Goal: Transaction & Acquisition: Obtain resource

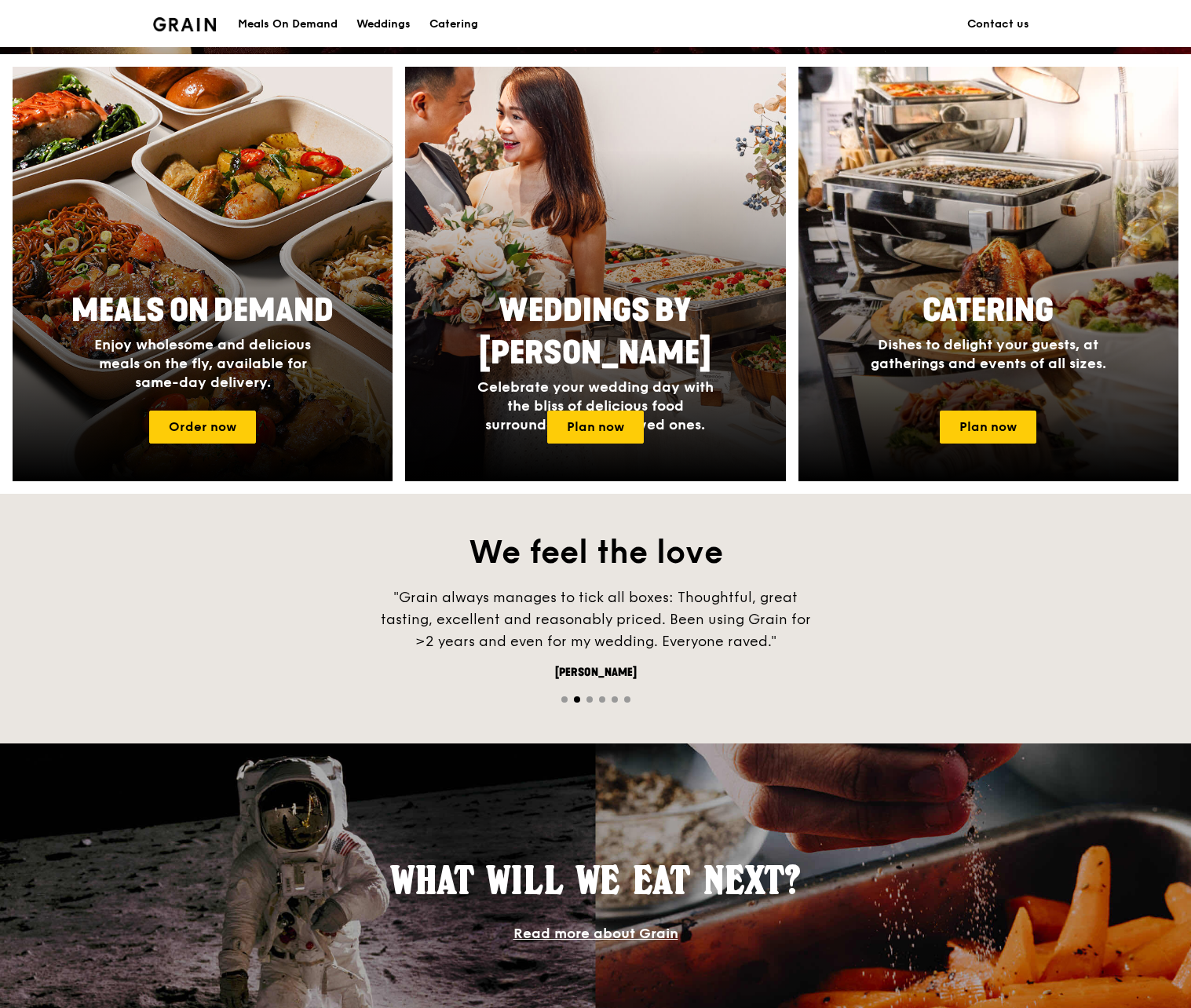
scroll to position [609, 0]
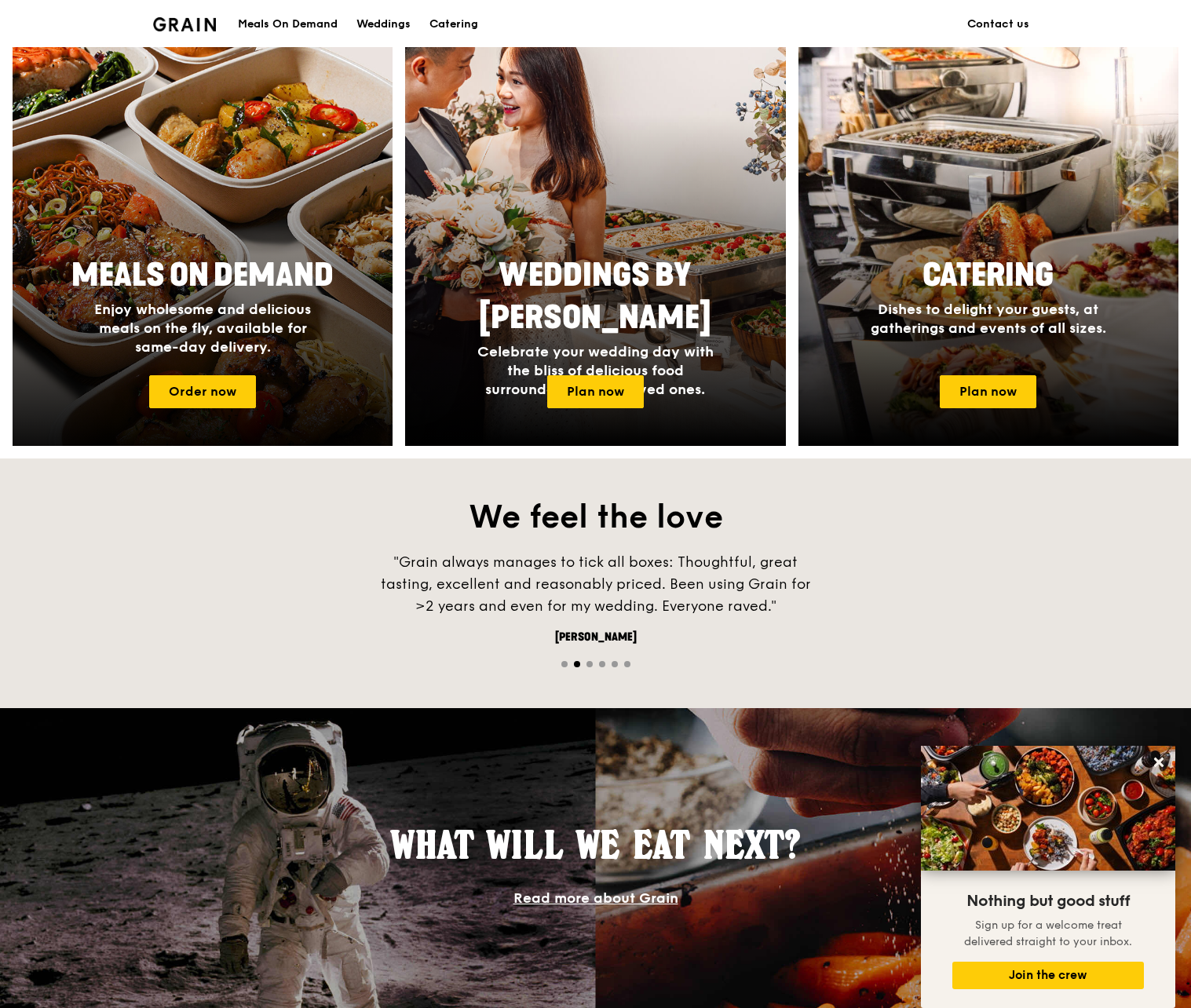
click at [254, 285] on span "Meals On Demand" at bounding box center [203, 275] width 262 height 38
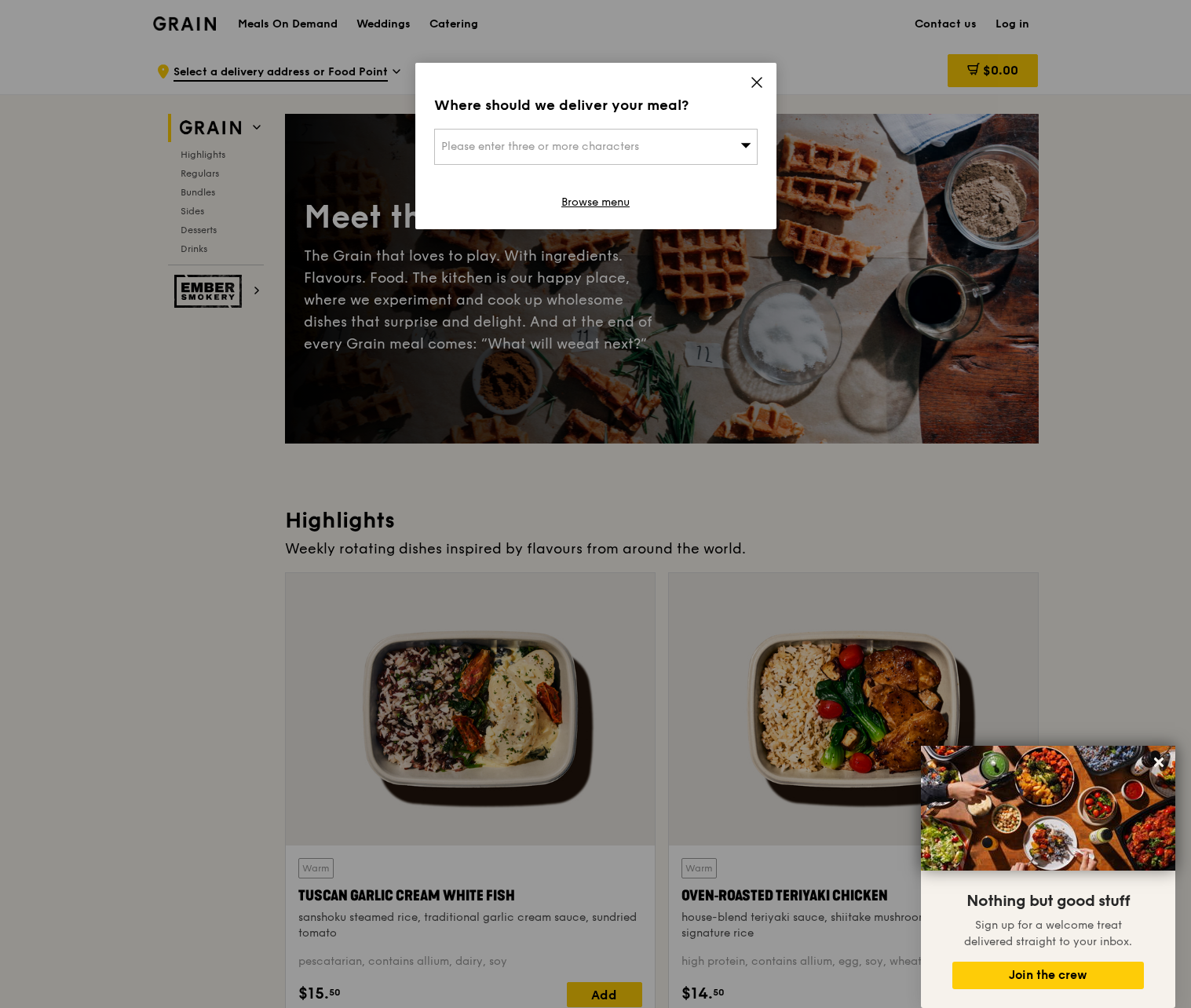
click at [750, 80] on icon at bounding box center [757, 82] width 14 height 14
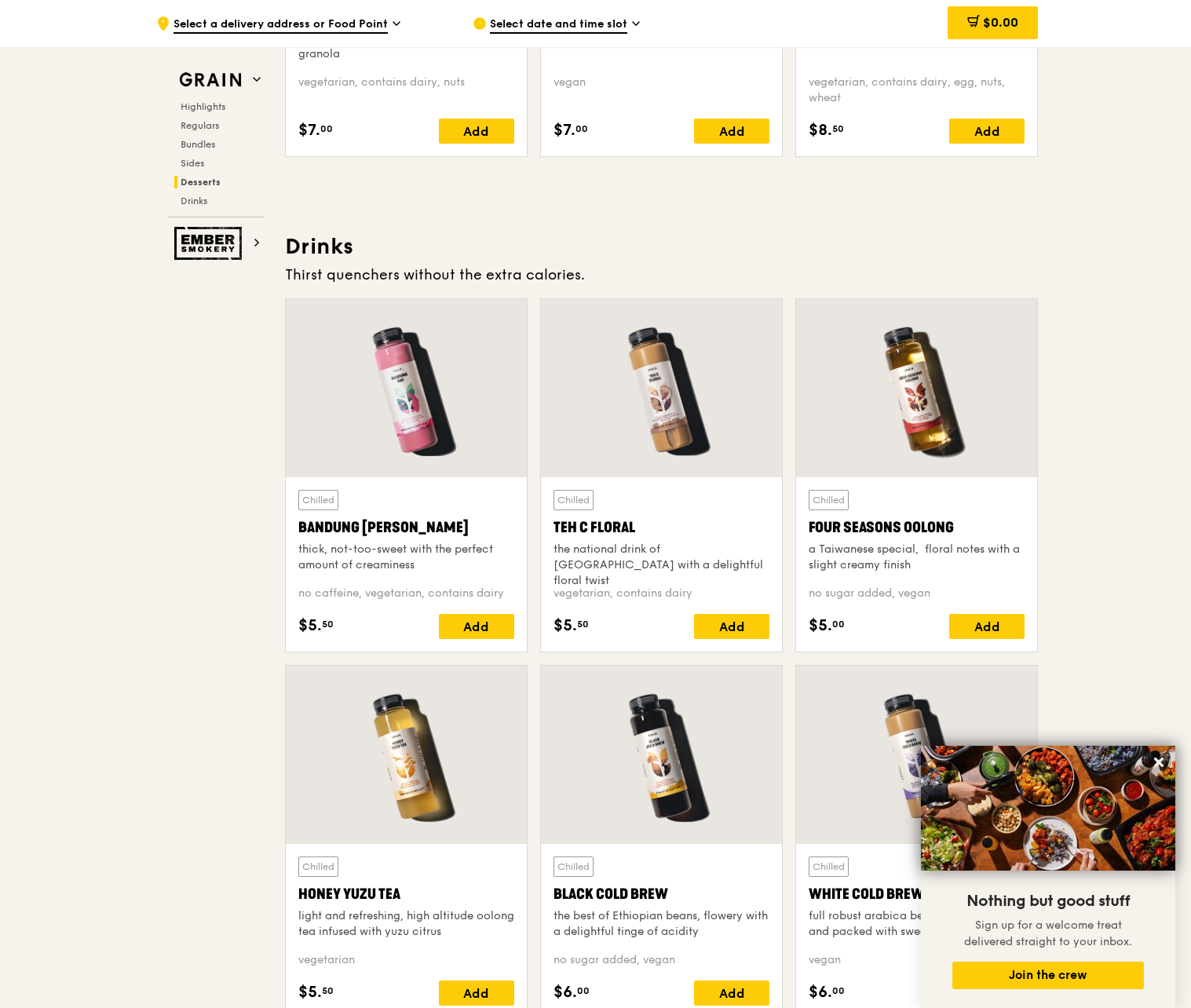
scroll to position [5261, 0]
click at [221, 124] on span "Regulars" at bounding box center [201, 125] width 41 height 11
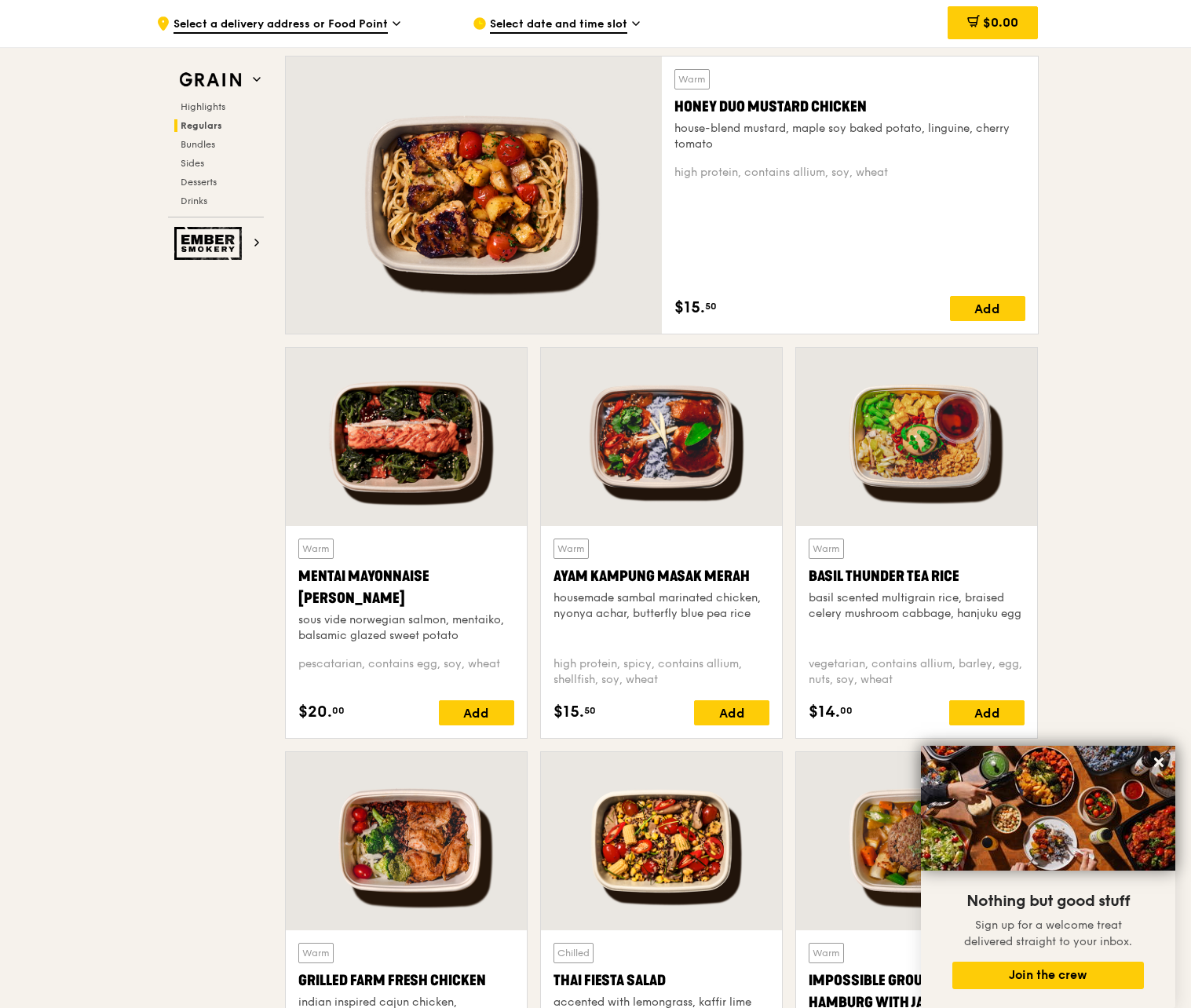
scroll to position [1032, 0]
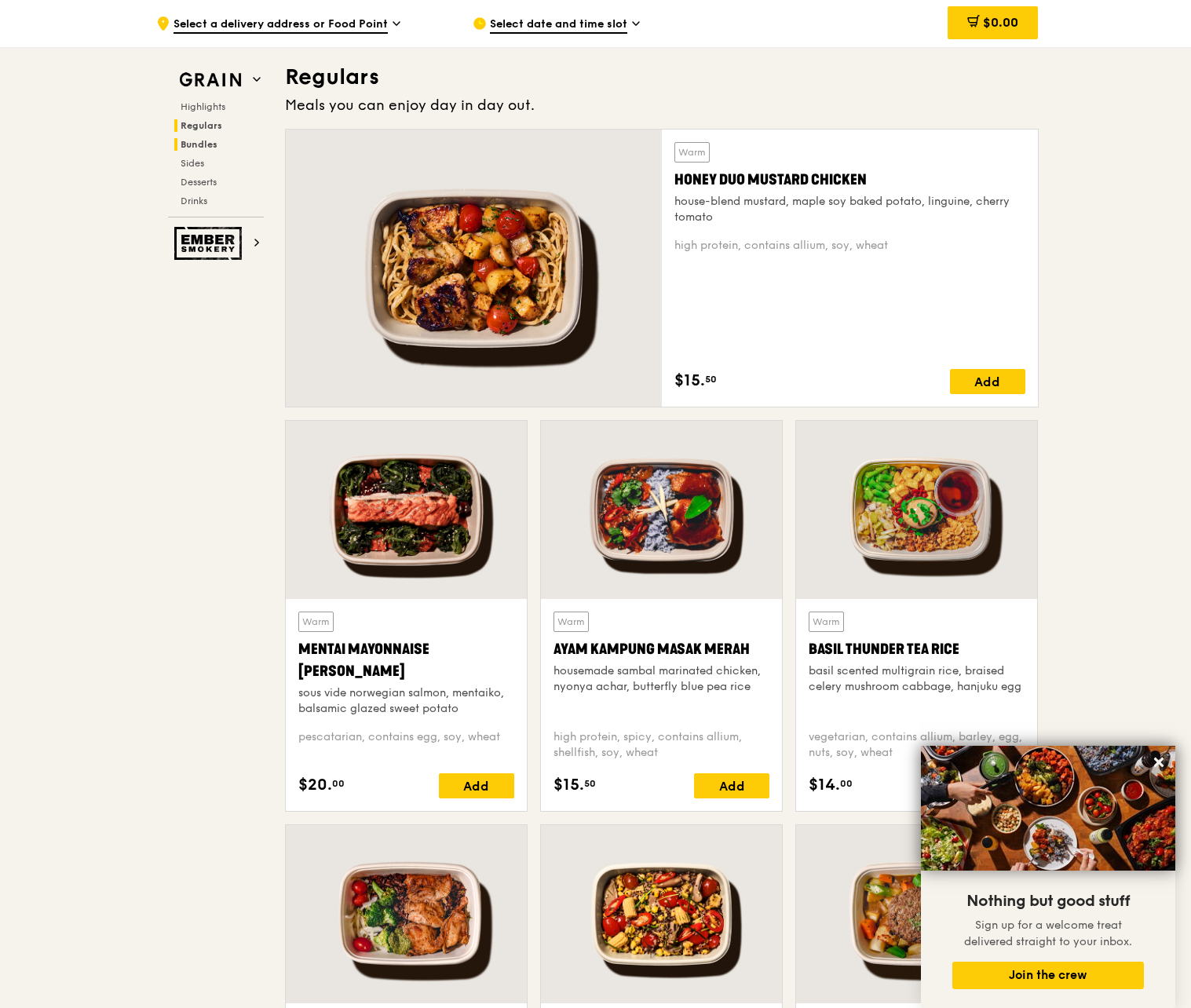
click at [213, 141] on span "Bundles" at bounding box center [199, 144] width 37 height 11
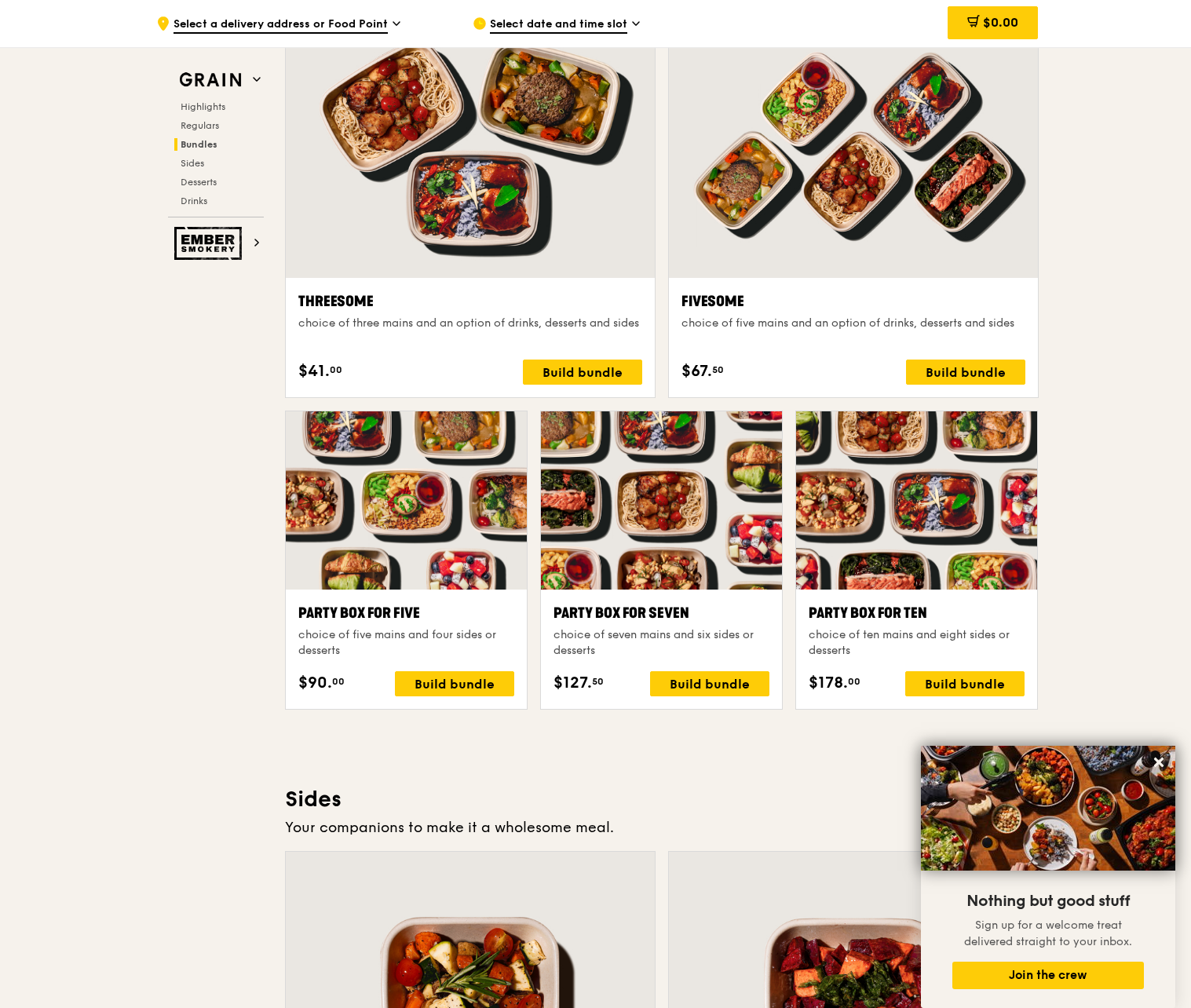
scroll to position [2775, 0]
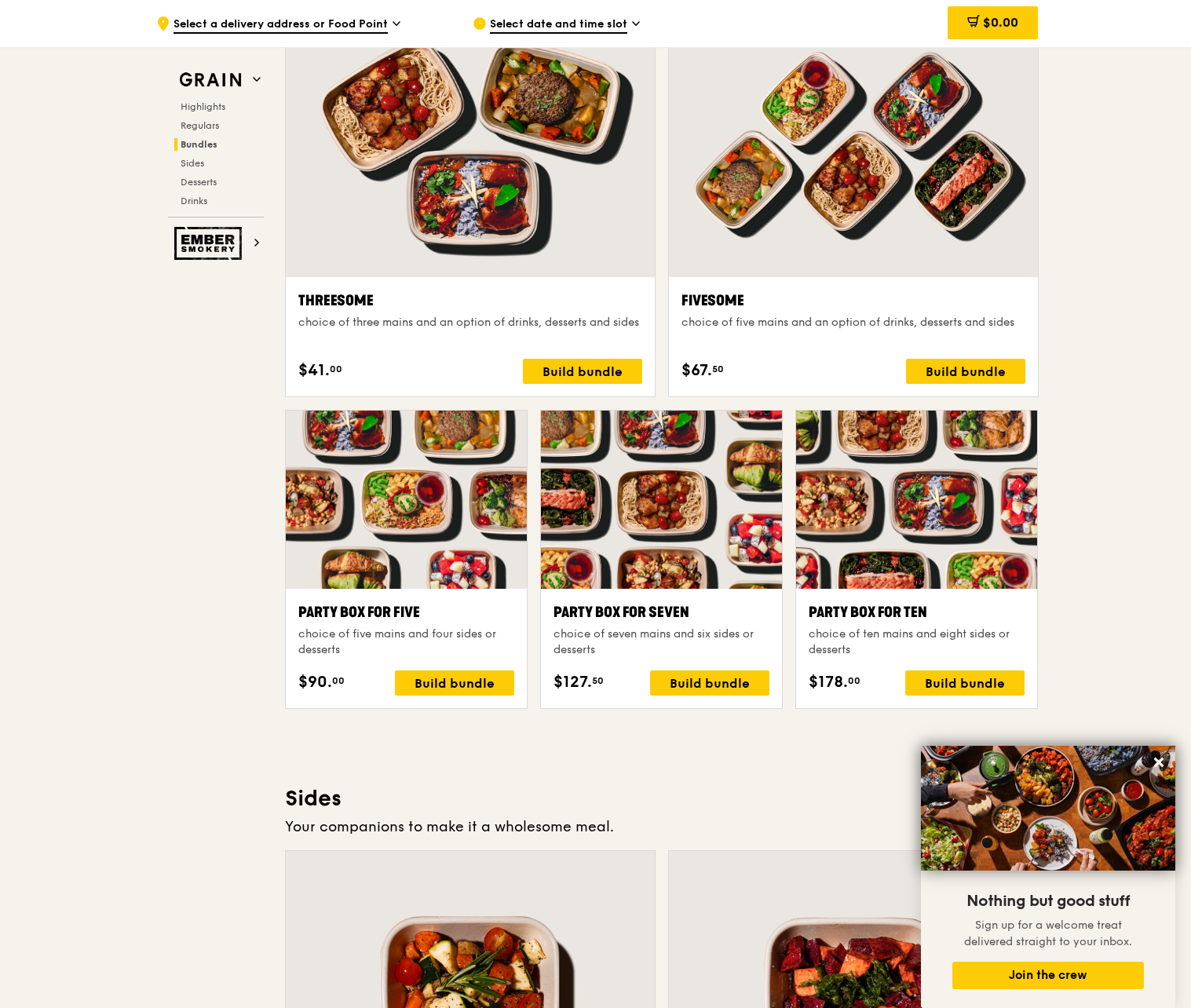
scroll to position [609, 0]
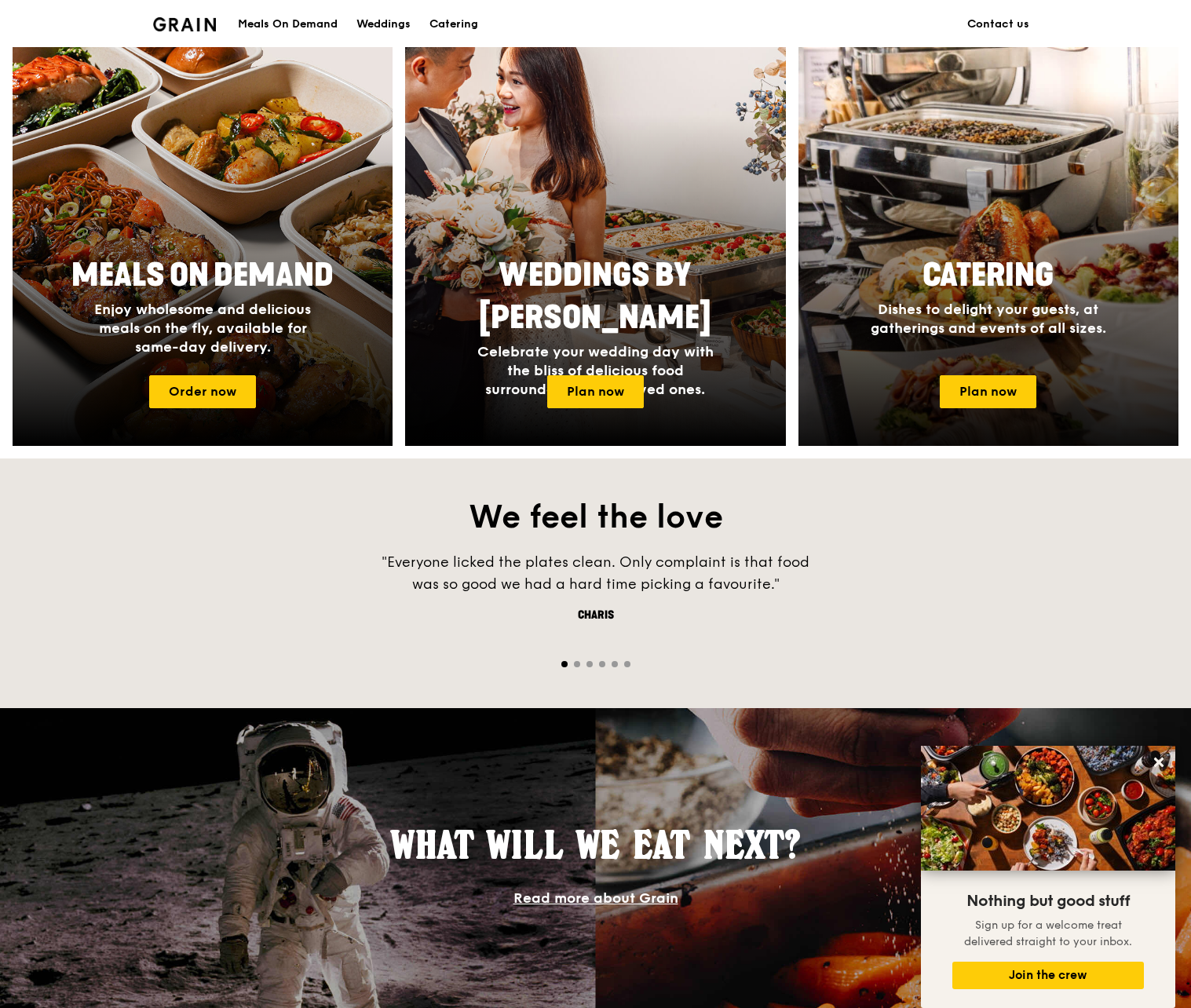
click at [1036, 297] on div "Catering Dishes to delight your guests, at gatherings and events of all sizes." at bounding box center [989, 296] width 314 height 95
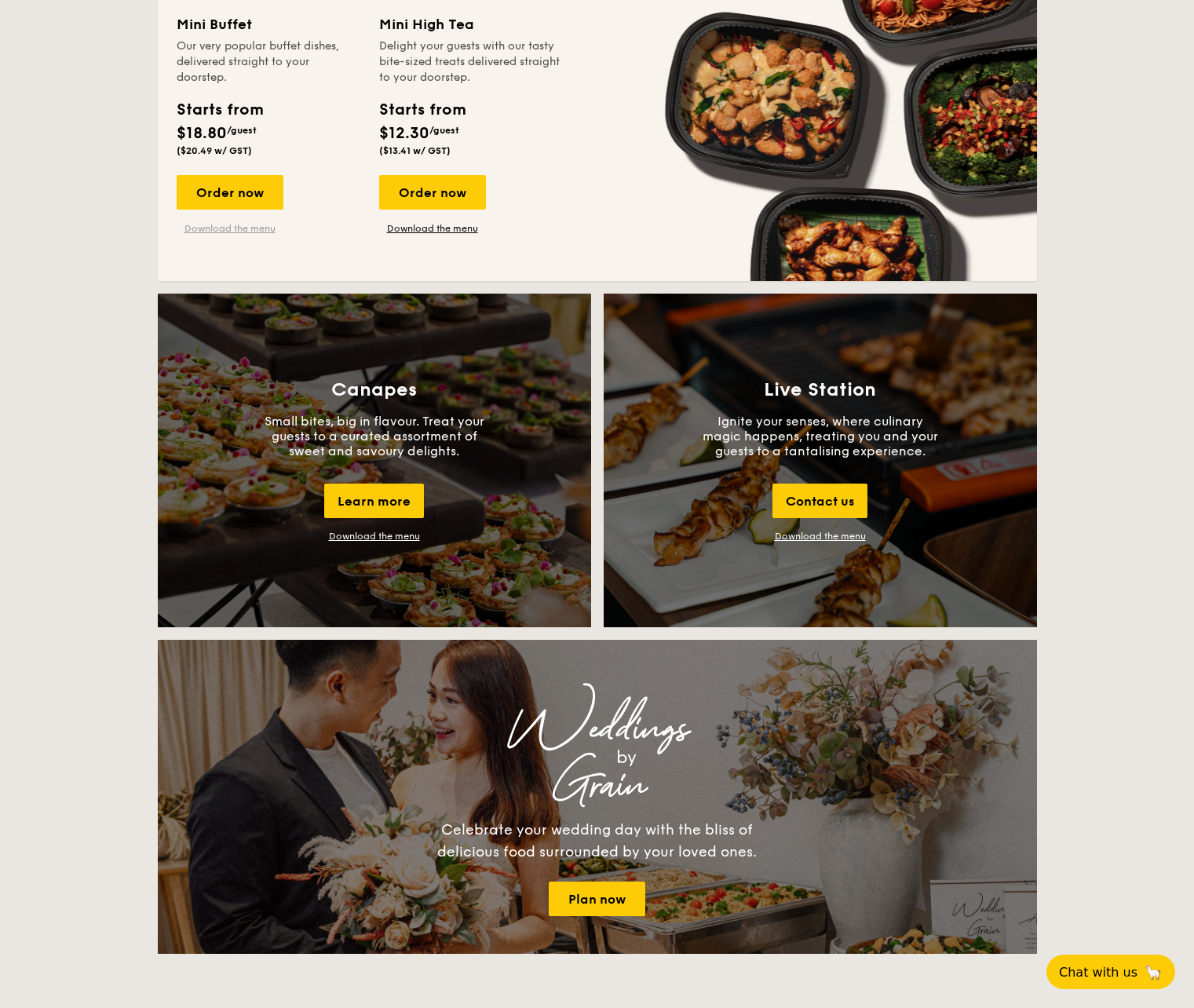
scroll to position [1459, 0]
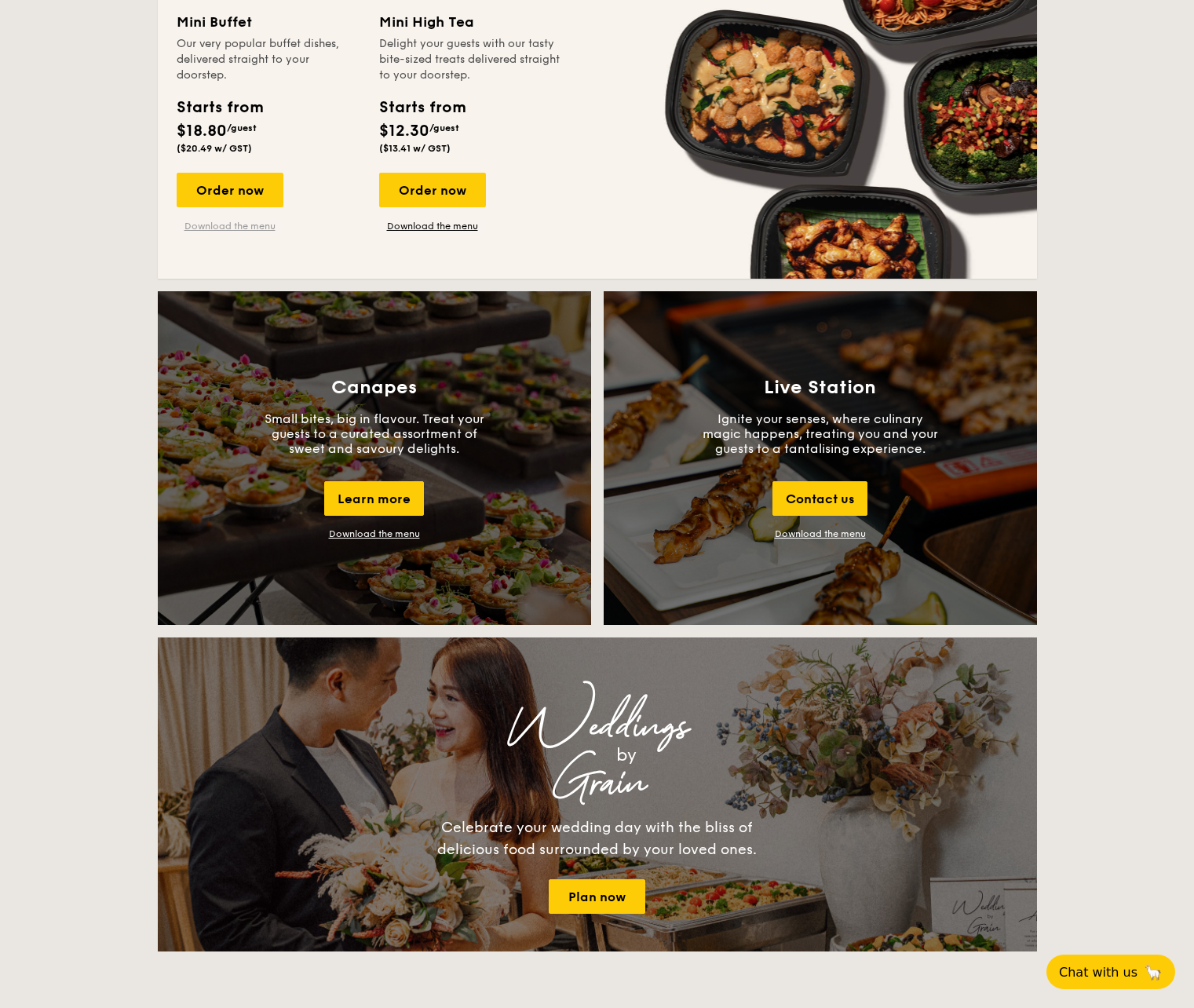
click at [225, 227] on link "Download the menu" at bounding box center [230, 226] width 106 height 13
